Goal: Check status: Check status

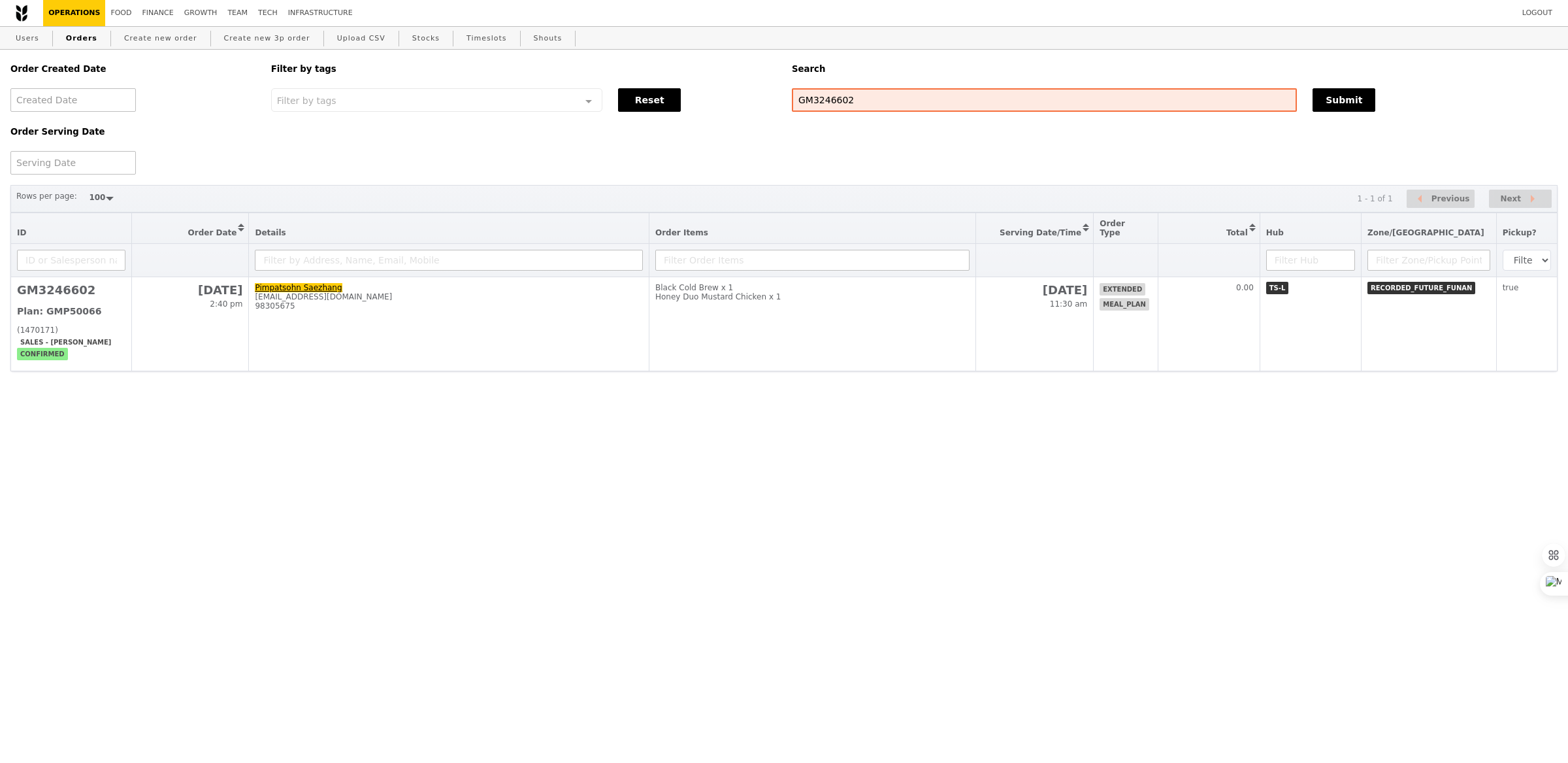
select select "100"
click at [818, 101] on input "GM3246602" at bounding box center [1044, 100] width 505 height 24
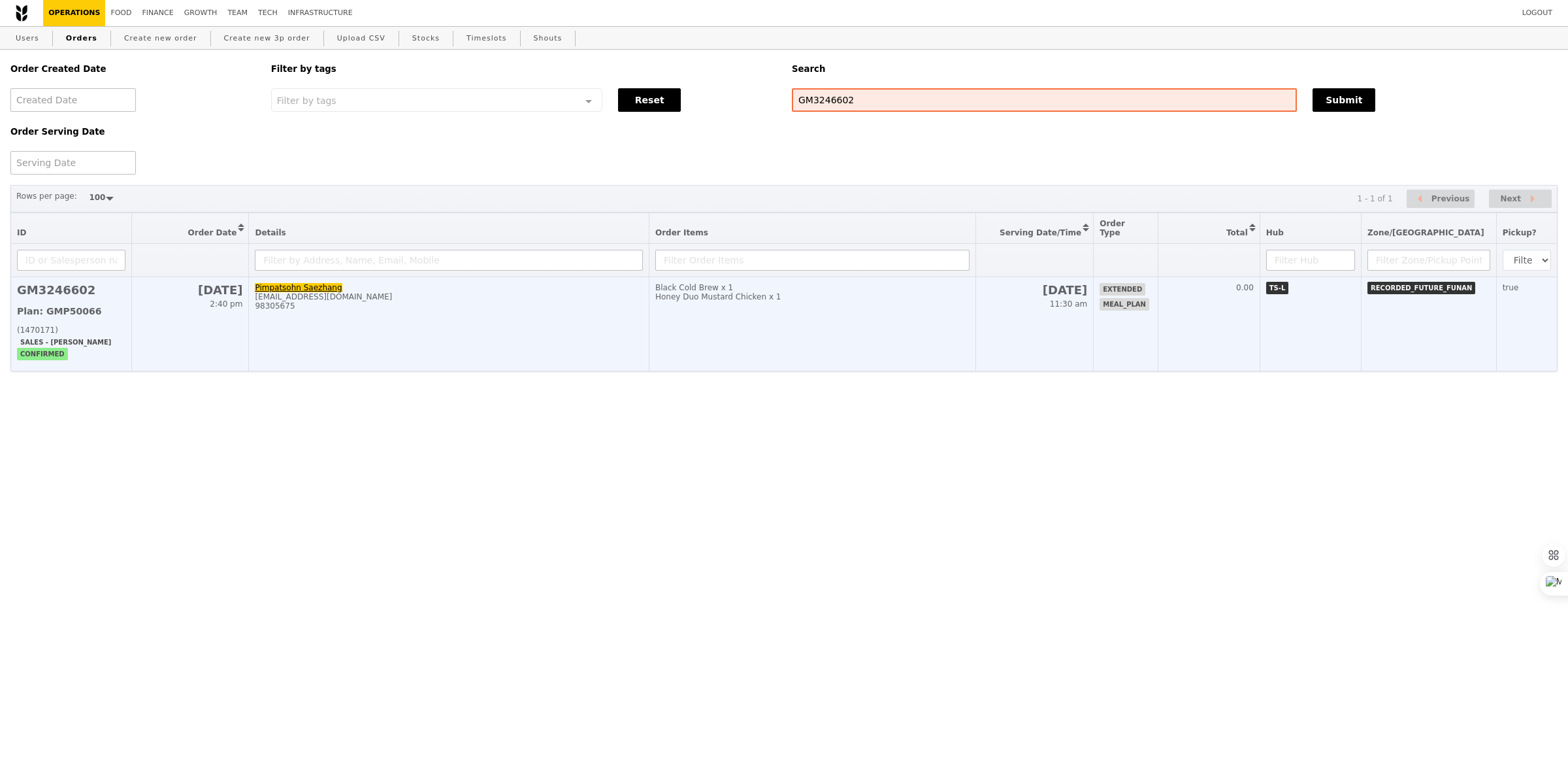
click at [737, 313] on td "Black Cold Brew x 1 Honey Duo Mustard Chicken x 1" at bounding box center [812, 324] width 327 height 94
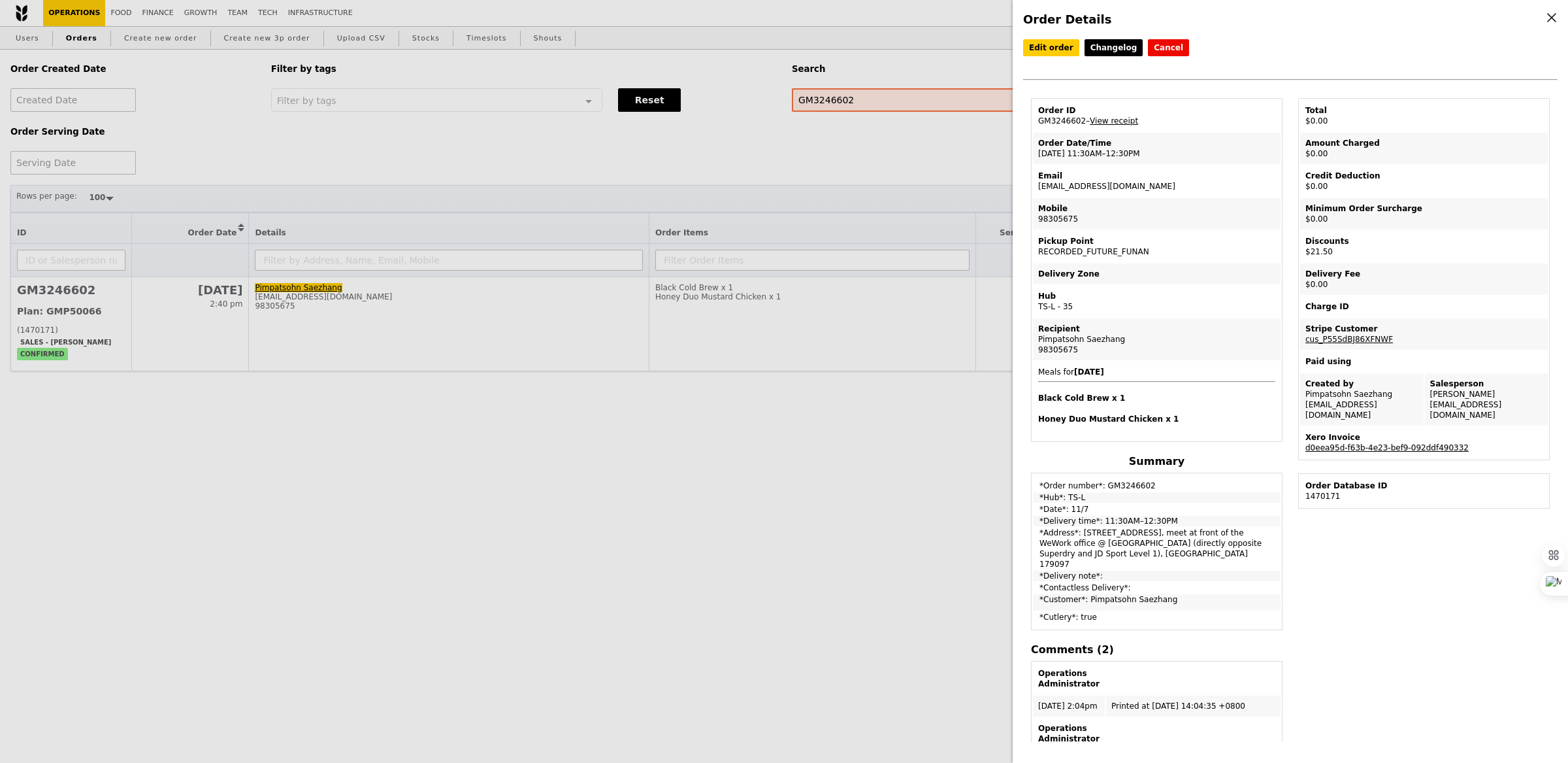
click at [1332, 443] on link "d0eea95d-f63b-4e23-bef9-092ddf490332" at bounding box center [1386, 447] width 163 height 9
click at [1399, 443] on link "d0eea95d-f63b-4e23-bef9-092ddf490332" at bounding box center [1386, 447] width 163 height 9
click at [123, 53] on div "Order Details Edit order Changelog Cancel Order ID GM3246602 – View receipt Ord…" at bounding box center [784, 382] width 1568 height 763
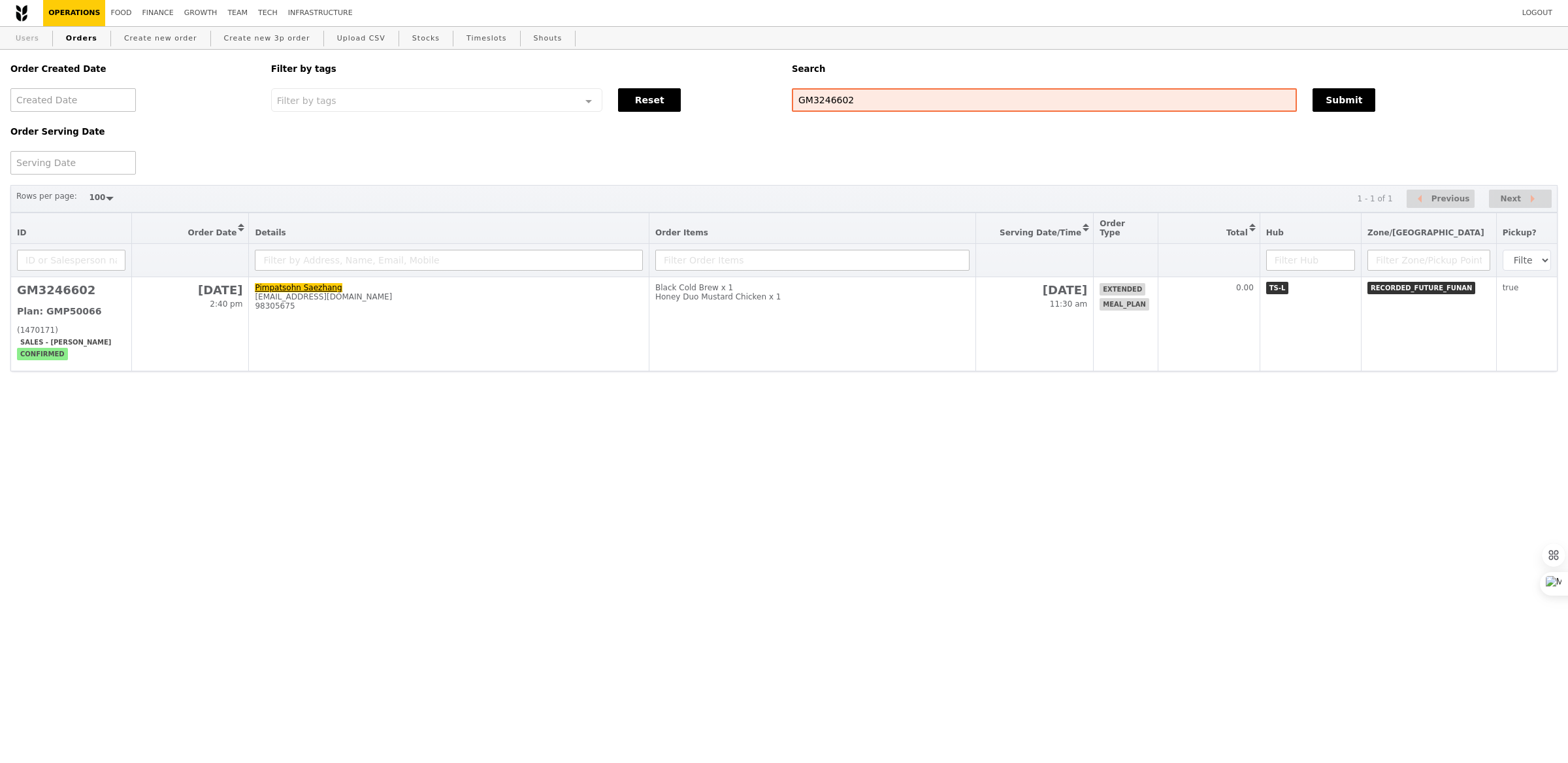
click at [28, 37] on link "Users" at bounding box center [28, 38] width 34 height 24
